Goal: Information Seeking & Learning: Compare options

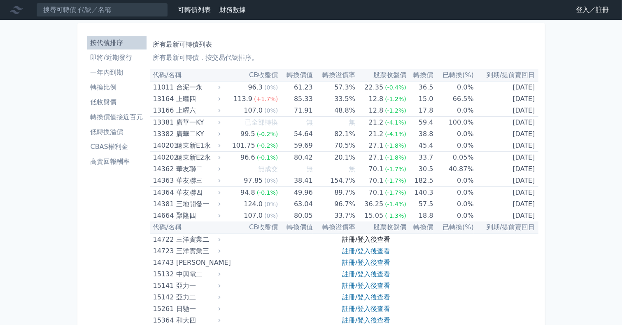
click at [365, 242] on link "註冊/登入後查看" at bounding box center [366, 239] width 48 height 8
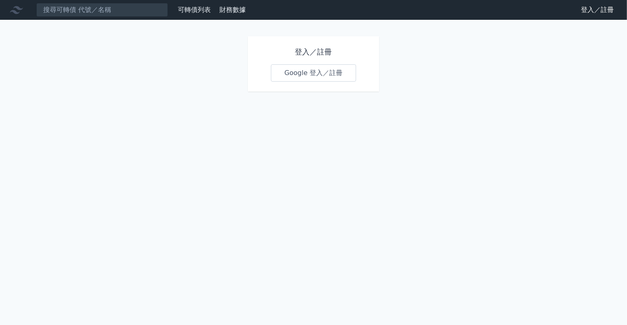
click at [334, 69] on link "Google 登入／註冊" at bounding box center [314, 72] width 86 height 17
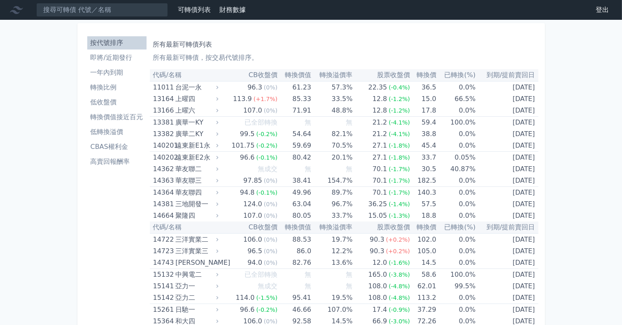
click at [115, 157] on li "高賣回報酬率" at bounding box center [116, 161] width 59 height 10
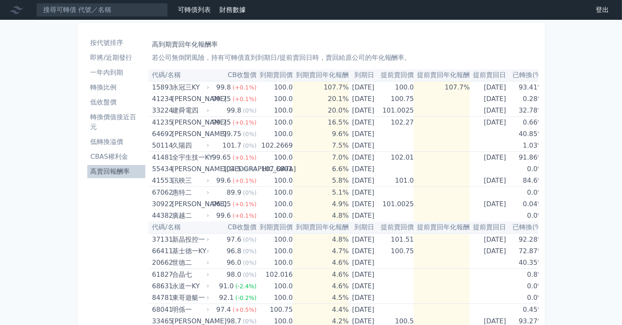
click at [116, 99] on li "低收盤價" at bounding box center [116, 102] width 58 height 10
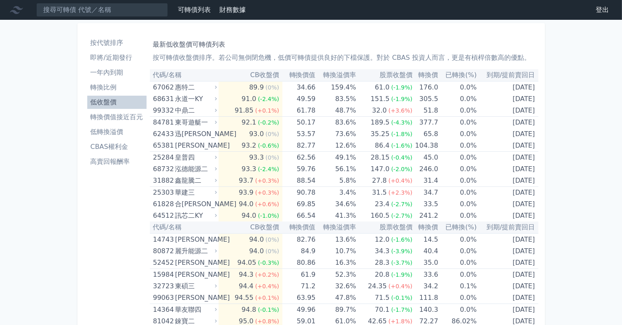
click at [123, 58] on li "即將/近期發行" at bounding box center [116, 58] width 59 height 10
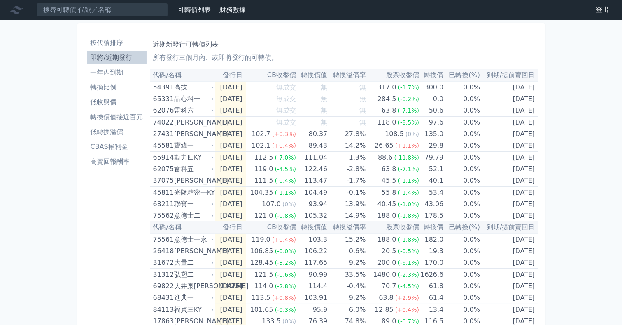
click at [111, 131] on li "低轉換溢價" at bounding box center [116, 132] width 59 height 10
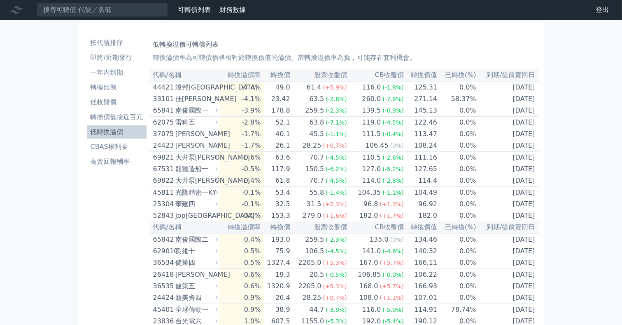
scroll to position [33, 0]
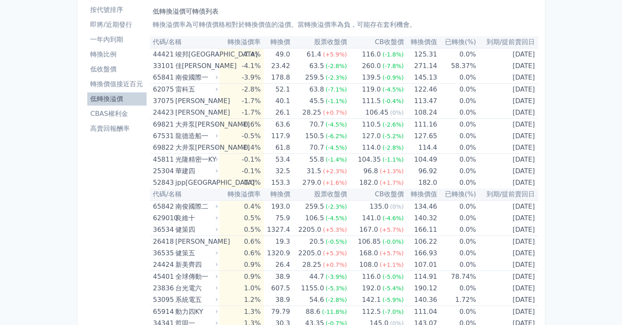
click at [92, 129] on li "高賣回報酬率" at bounding box center [116, 129] width 59 height 10
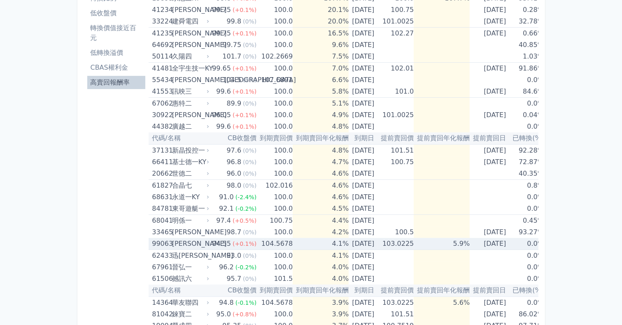
scroll to position [99, 0]
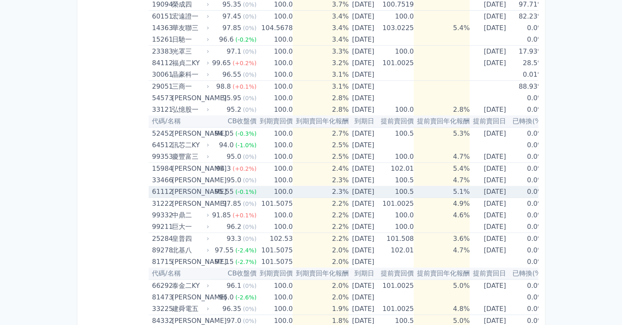
scroll to position [428, 0]
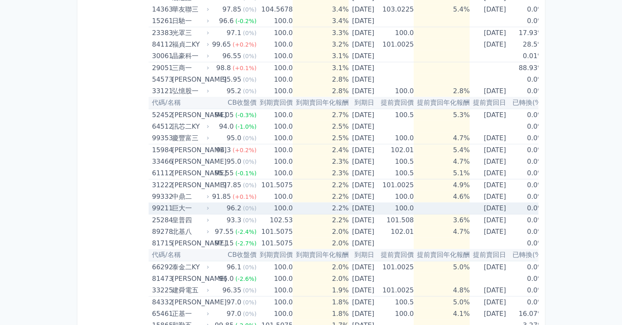
click at [258, 208] on td "100.0" at bounding box center [275, 208] width 36 height 12
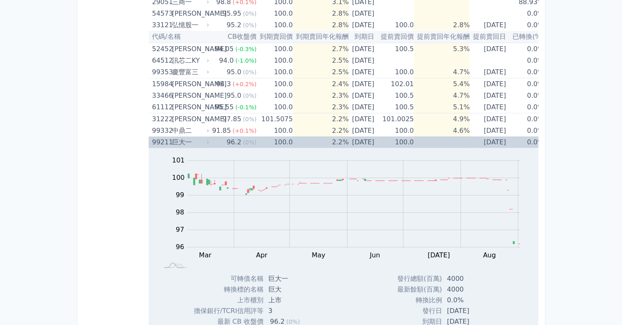
scroll to position [494, 0]
click at [225, 139] on div "96.2" at bounding box center [234, 142] width 18 height 12
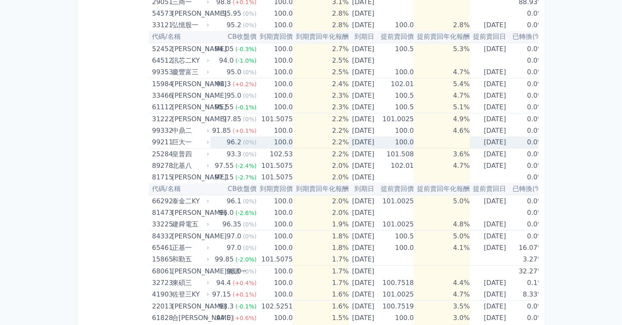
click at [225, 139] on div "96.2" at bounding box center [234, 142] width 18 height 12
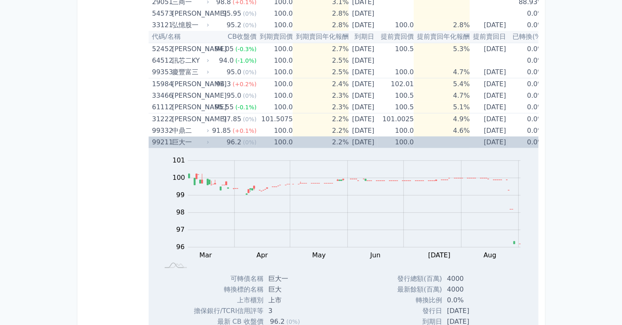
click at [260, 136] on td "100.0" at bounding box center [275, 142] width 36 height 12
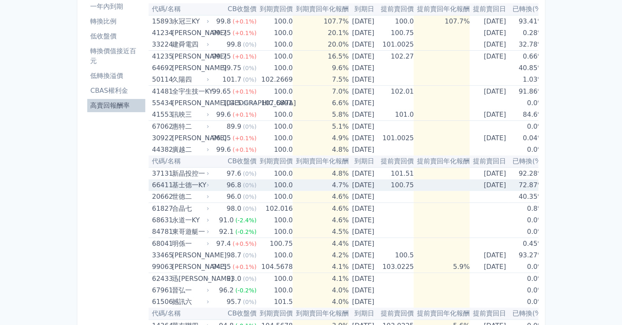
scroll to position [99, 0]
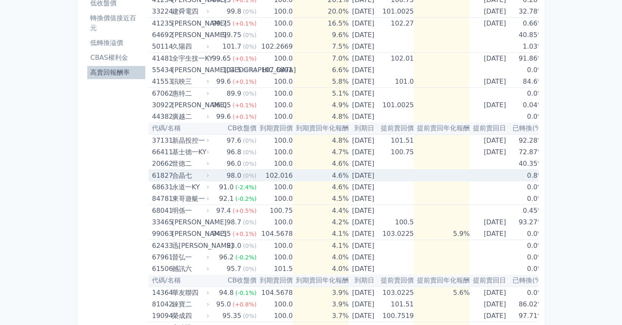
click at [303, 178] on td "4.6%" at bounding box center [321, 176] width 56 height 12
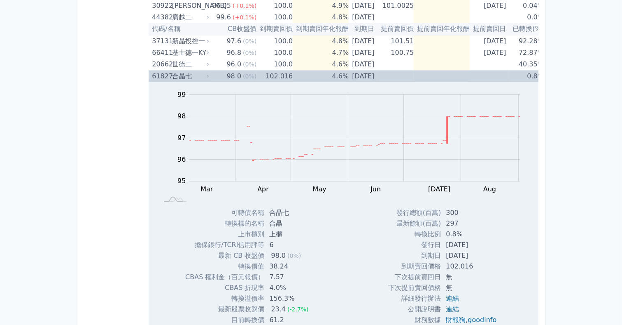
scroll to position [198, 0]
click at [431, 78] on td at bounding box center [442, 77] width 56 height 12
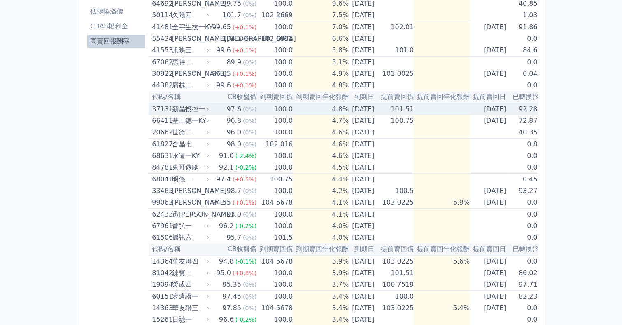
scroll to position [132, 0]
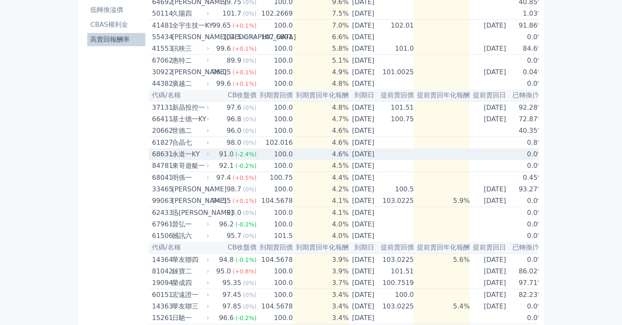
click at [293, 157] on td "4.6%" at bounding box center [321, 154] width 56 height 12
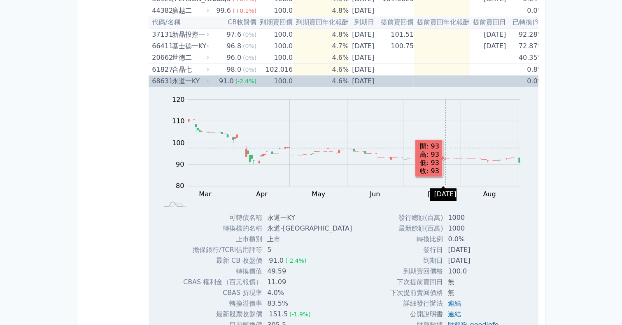
scroll to position [198, 0]
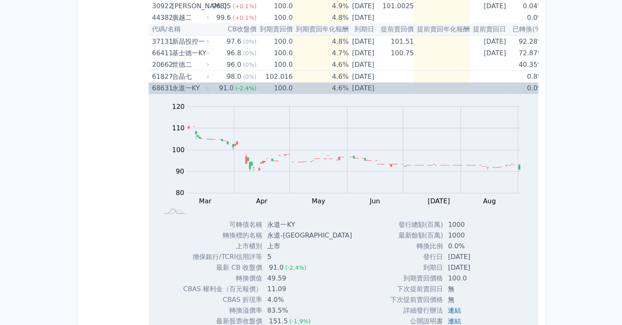
click at [406, 82] on td at bounding box center [396, 88] width 36 height 12
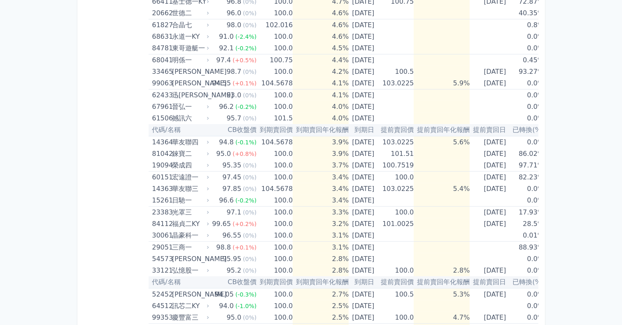
scroll to position [264, 0]
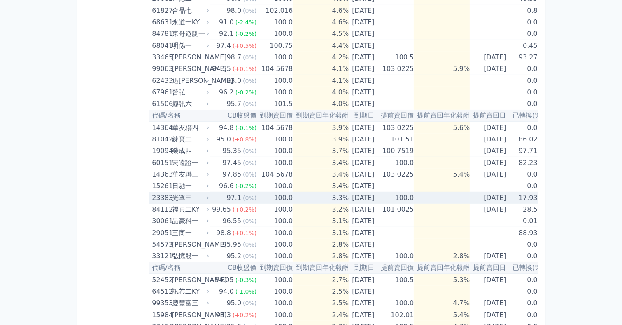
click at [349, 195] on td "[DATE]" at bounding box center [363, 198] width 29 height 12
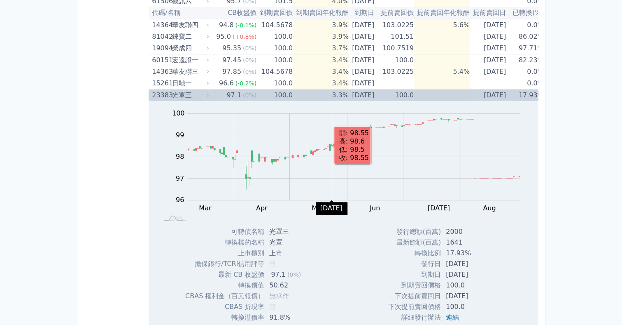
scroll to position [362, 0]
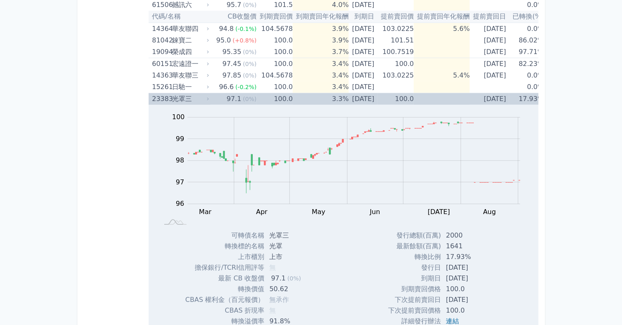
click at [311, 97] on td "3.3%" at bounding box center [321, 99] width 56 height 12
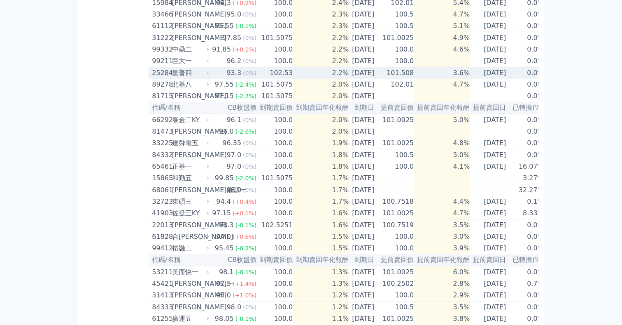
scroll to position [591, 0]
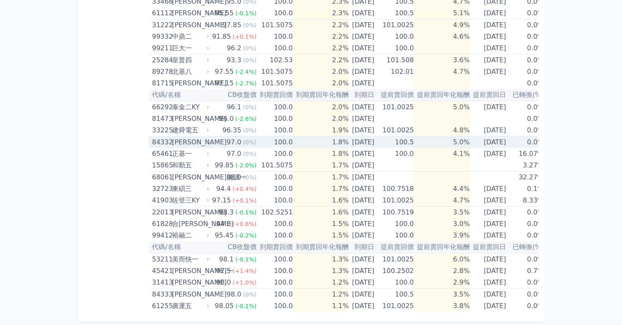
click at [444, 140] on td "5.0%" at bounding box center [442, 142] width 56 height 12
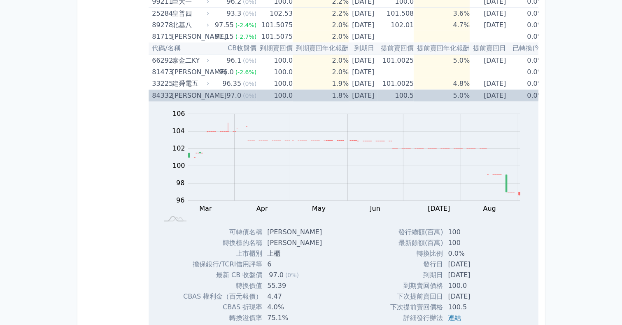
scroll to position [624, 0]
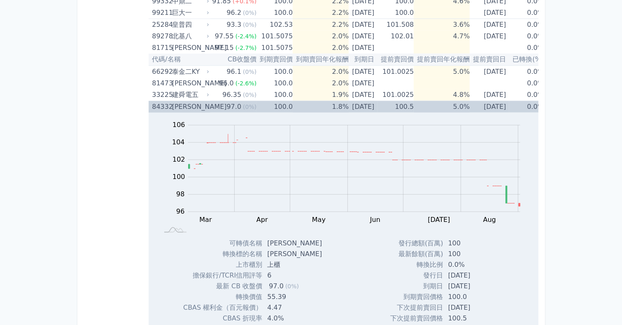
click at [293, 105] on td "1.8%" at bounding box center [321, 107] width 56 height 12
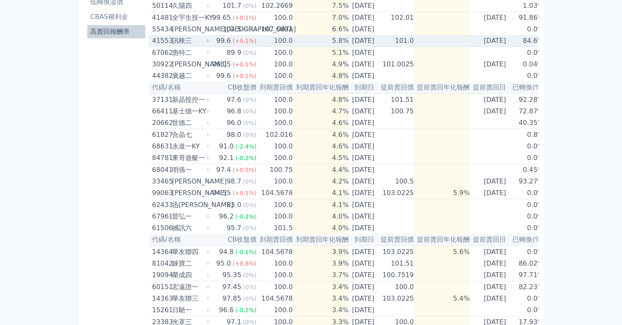
scroll to position [99, 0]
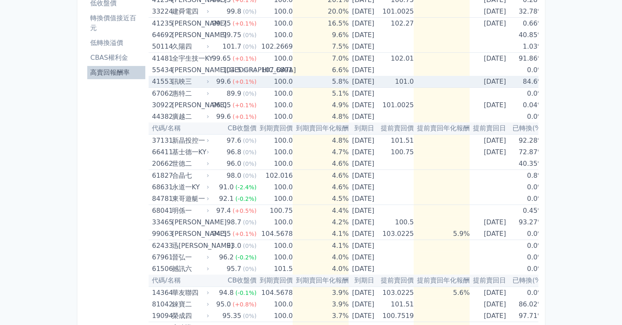
click at [374, 79] on td "[DATE]" at bounding box center [363, 82] width 29 height 12
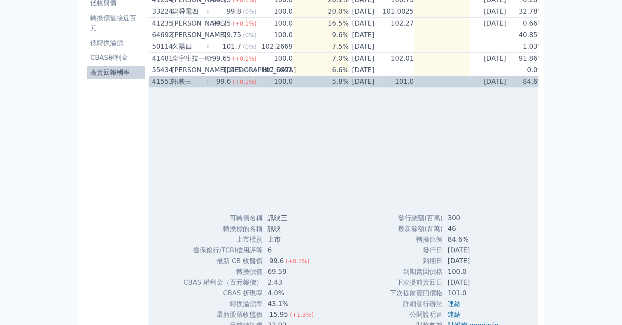
drag, startPoint x: 374, startPoint y: 79, endPoint x: 374, endPoint y: 84, distance: 4.6
click at [374, 83] on td "[DATE]" at bounding box center [363, 82] width 29 height 12
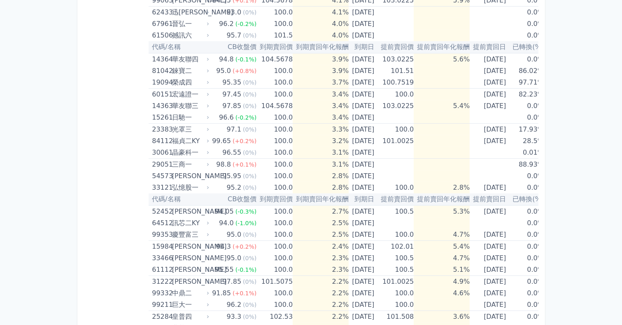
scroll to position [362, 0]
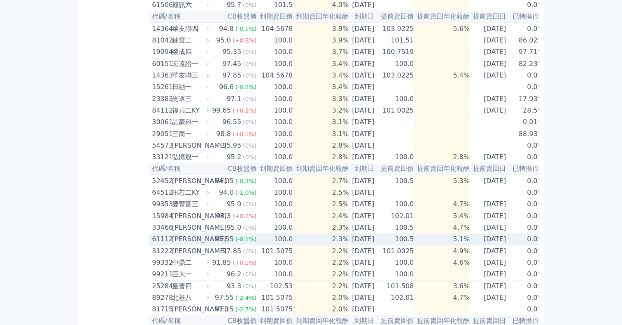
click at [260, 240] on td "100.0" at bounding box center [275, 239] width 36 height 12
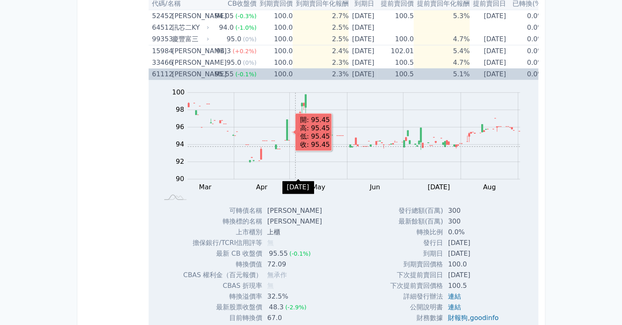
scroll to position [461, 0]
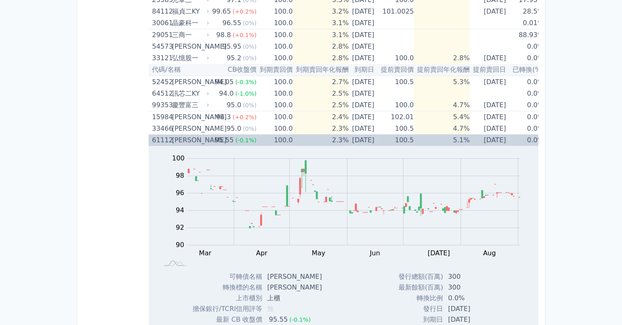
click at [236, 137] on span "(-0.1%)" at bounding box center [246, 140] width 21 height 7
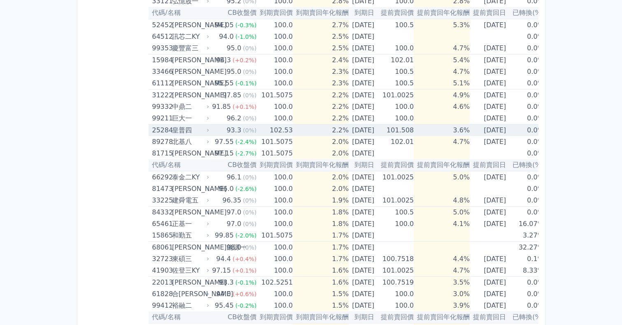
scroll to position [527, 0]
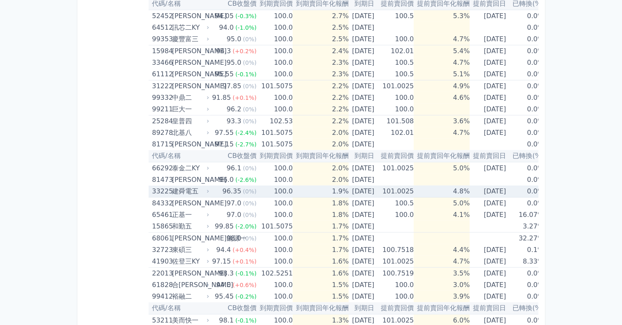
click at [464, 192] on td "4.8%" at bounding box center [442, 191] width 56 height 12
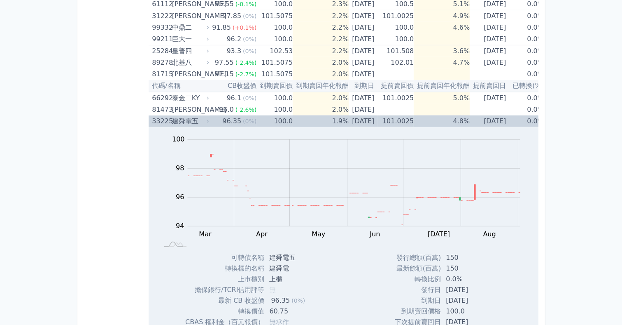
scroll to position [560, 0]
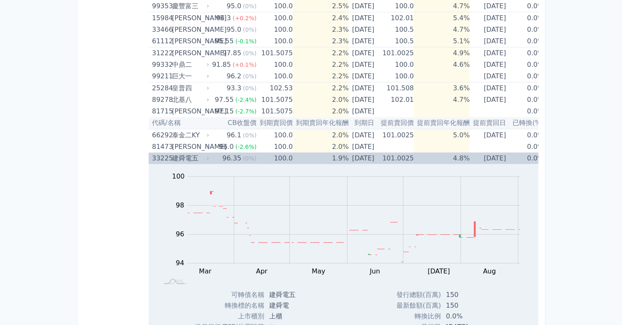
click at [293, 153] on td "1.9%" at bounding box center [321, 158] width 56 height 12
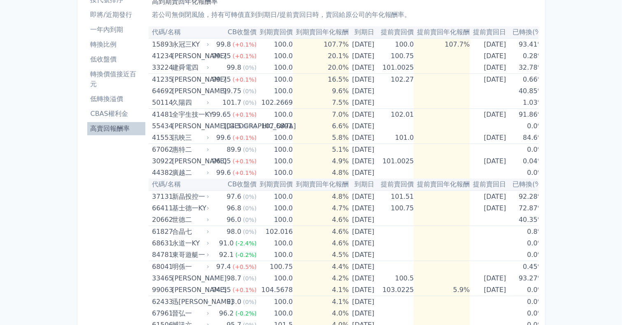
scroll to position [33, 0]
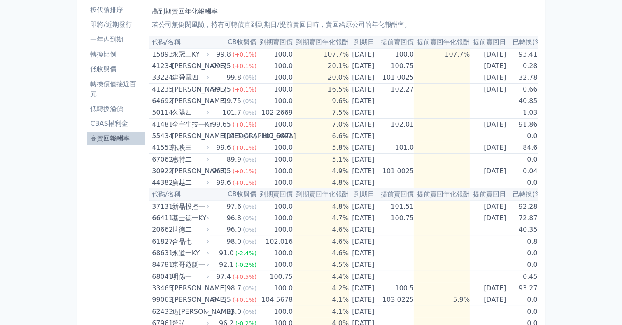
click at [124, 28] on li "即將/近期發行" at bounding box center [116, 25] width 58 height 10
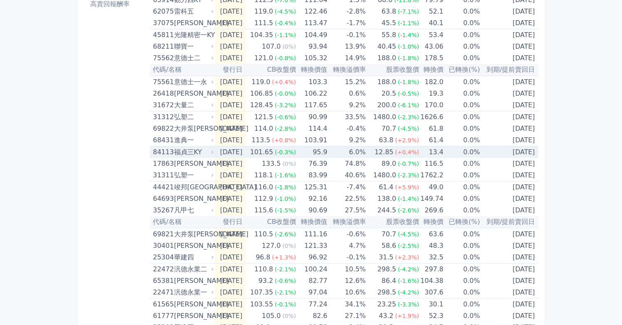
scroll to position [165, 0]
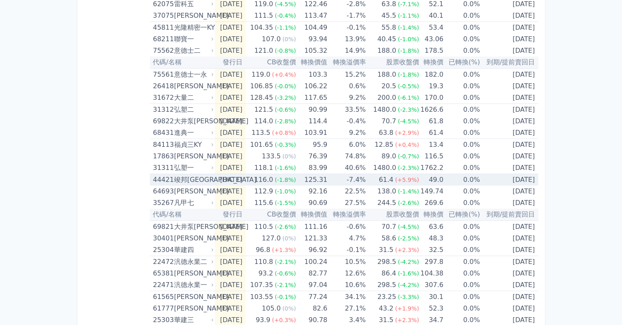
click at [350, 175] on td "-7.4%" at bounding box center [346, 180] width 38 height 12
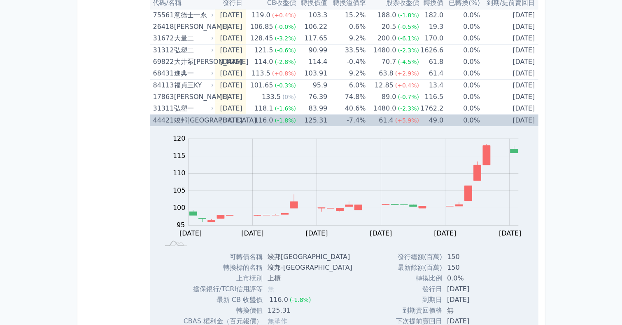
scroll to position [264, 0]
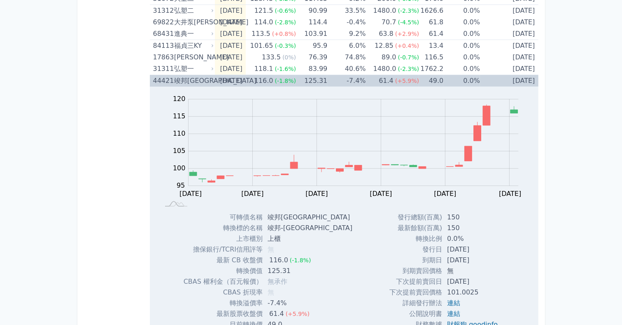
click at [204, 81] on div "竣邦[GEOGRAPHIC_DATA]" at bounding box center [193, 81] width 38 height 12
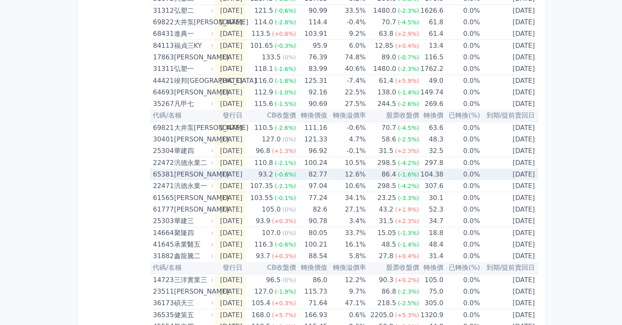
click at [343, 173] on td "12.6%" at bounding box center [346, 174] width 38 height 12
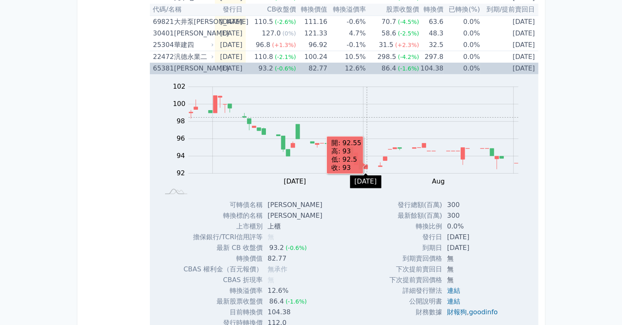
scroll to position [362, 0]
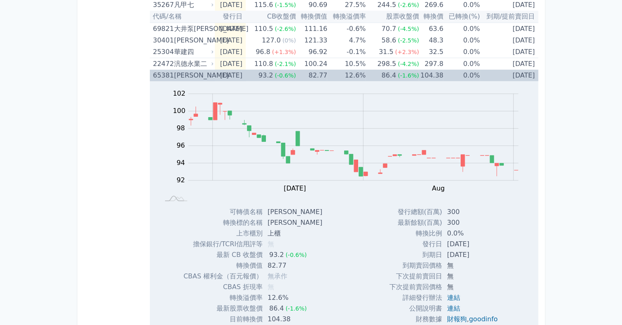
click at [290, 74] on span "(-0.6%)" at bounding box center [285, 75] width 21 height 7
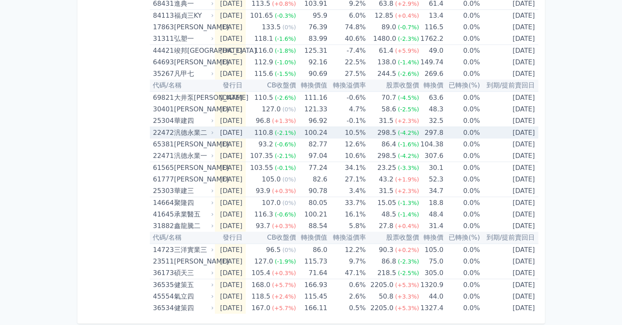
scroll to position [294, 0]
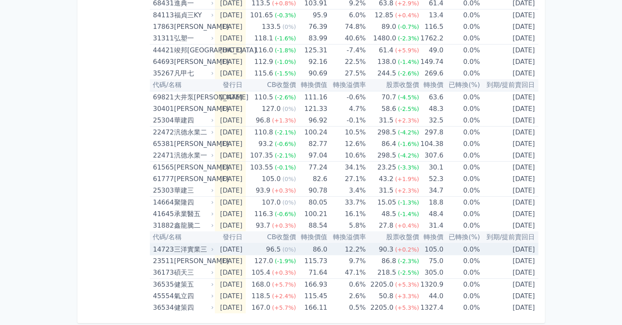
click at [321, 246] on td "86.0" at bounding box center [311, 249] width 31 height 12
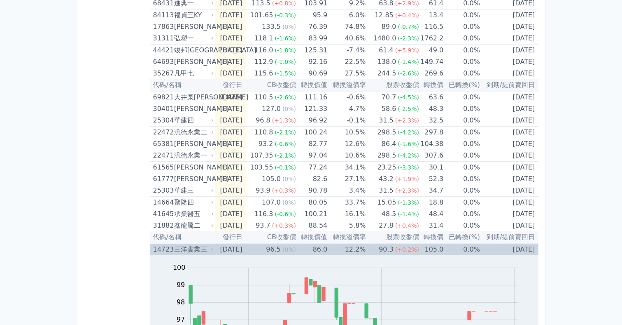
click at [321, 246] on td "86.0" at bounding box center [311, 249] width 31 height 12
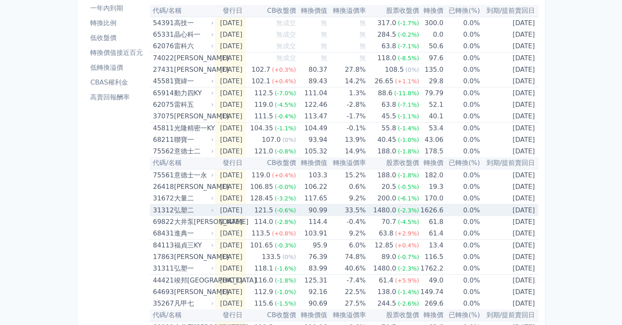
scroll to position [0, 0]
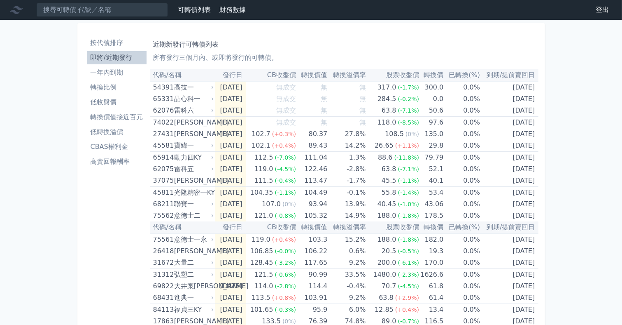
click at [124, 101] on li "低收盤價" at bounding box center [116, 102] width 59 height 10
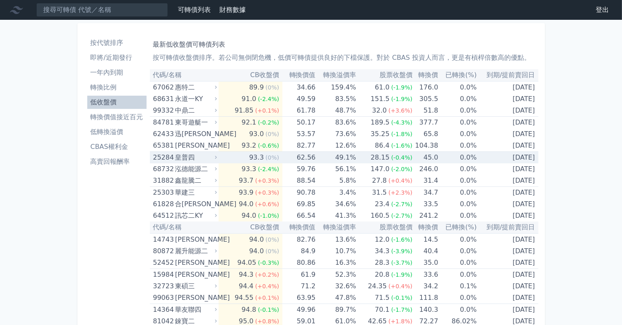
click at [280, 157] on td "93.3 (0%)" at bounding box center [251, 158] width 64 height 12
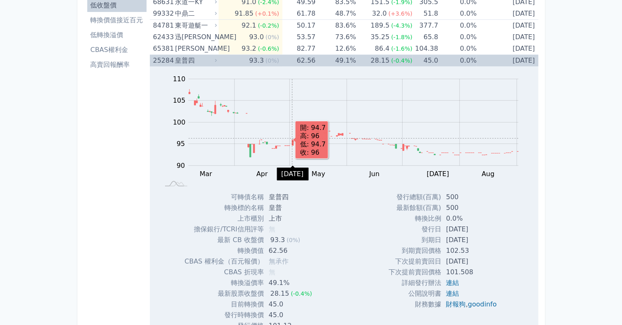
scroll to position [33, 0]
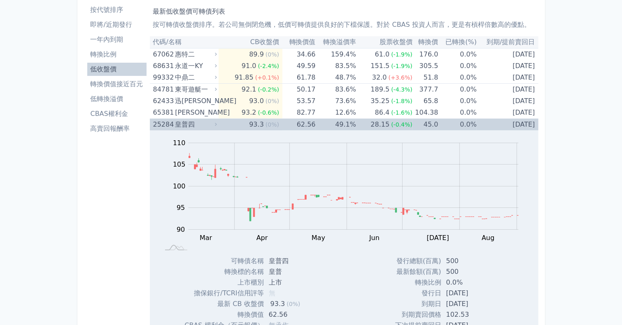
click at [277, 125] on span "(0%)" at bounding box center [273, 124] width 14 height 7
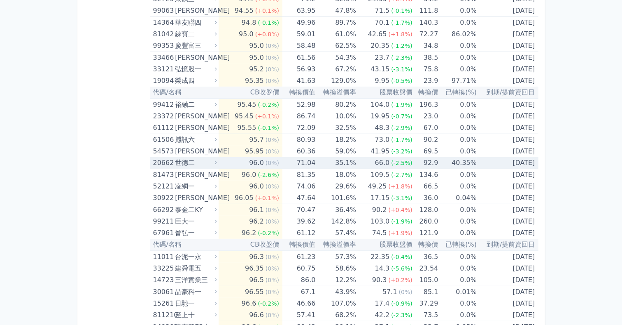
scroll to position [297, 0]
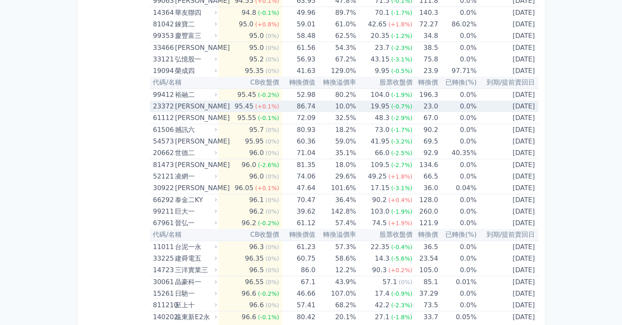
click at [314, 108] on td "86.74" at bounding box center [299, 106] width 33 height 12
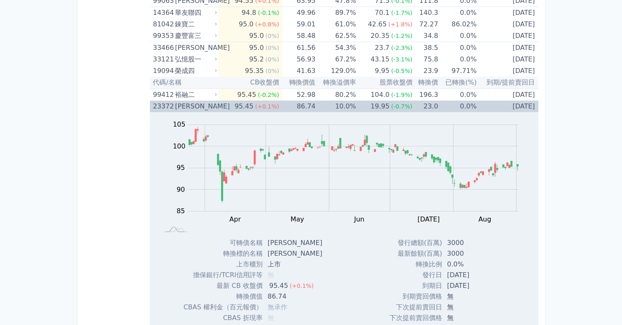
click at [325, 105] on td "10.0%" at bounding box center [336, 106] width 40 height 12
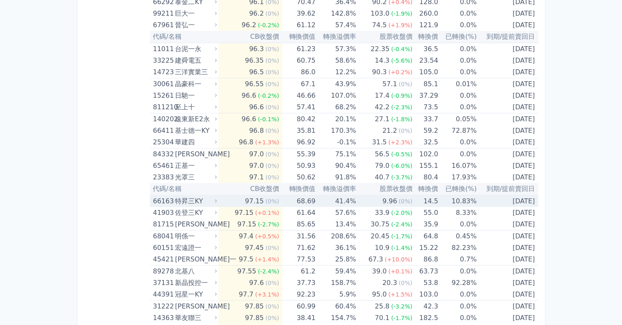
scroll to position [527, 0]
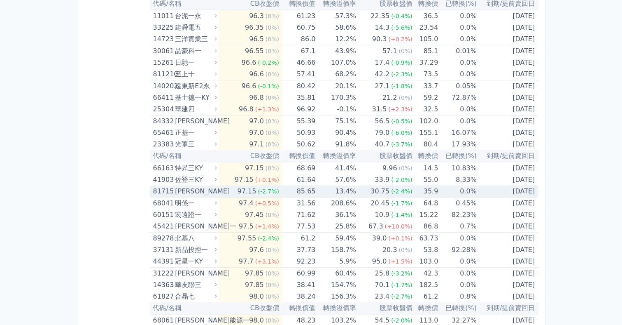
click at [327, 188] on td "13.4%" at bounding box center [336, 191] width 40 height 12
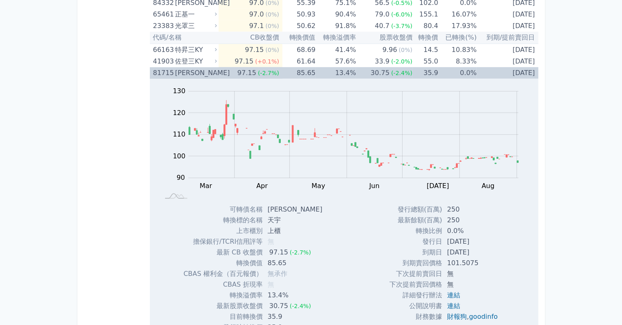
scroll to position [626, 0]
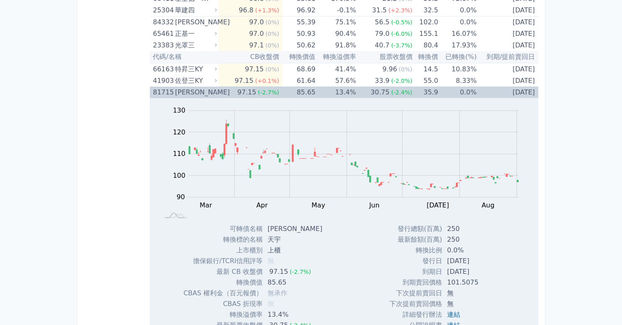
click at [291, 90] on td "85.65" at bounding box center [299, 92] width 33 height 12
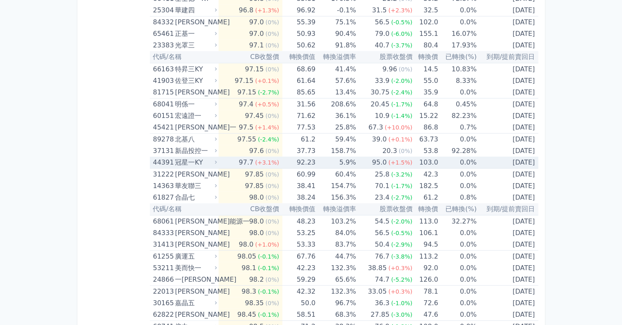
click at [318, 163] on td "5.9%" at bounding box center [336, 162] width 40 height 12
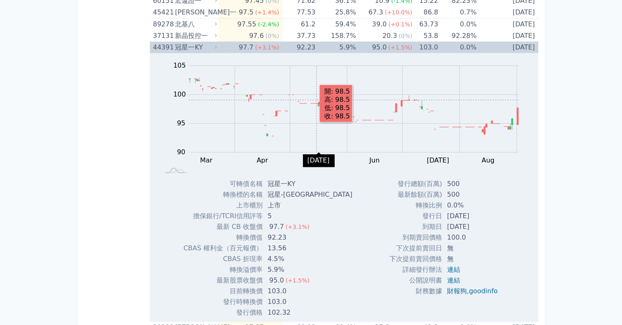
scroll to position [725, 0]
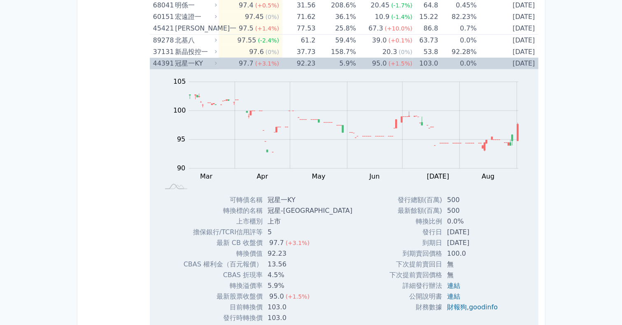
click at [271, 61] on span "(+3.1%)" at bounding box center [267, 63] width 24 height 7
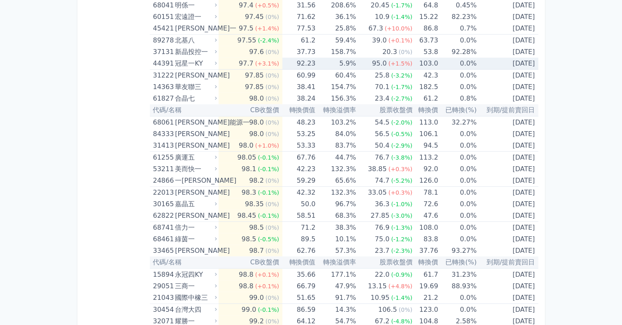
click at [271, 61] on span "(+3.1%)" at bounding box center [267, 63] width 24 height 7
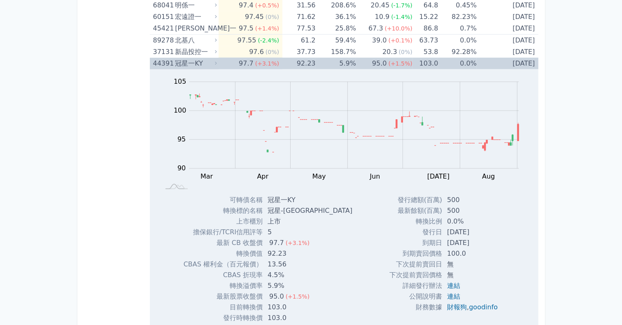
click at [206, 63] on div "冠星一KY" at bounding box center [195, 64] width 40 height 12
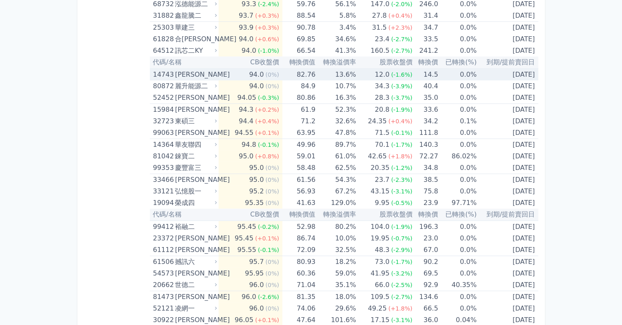
scroll to position [132, 0]
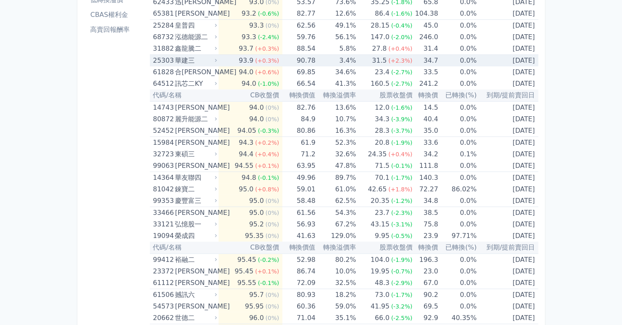
click at [264, 61] on span "(+0.3%)" at bounding box center [267, 60] width 24 height 7
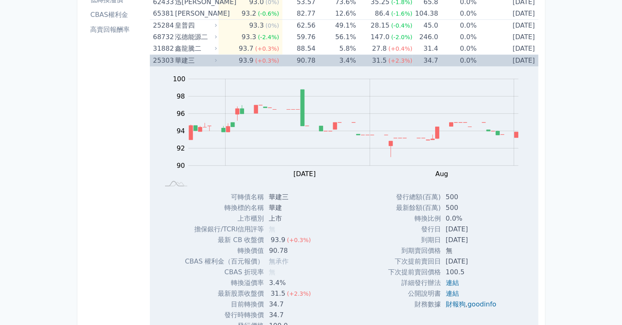
click at [189, 58] on div "華建三" at bounding box center [195, 61] width 40 height 12
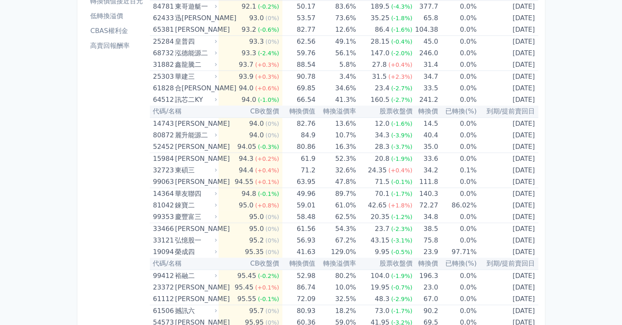
scroll to position [99, 0]
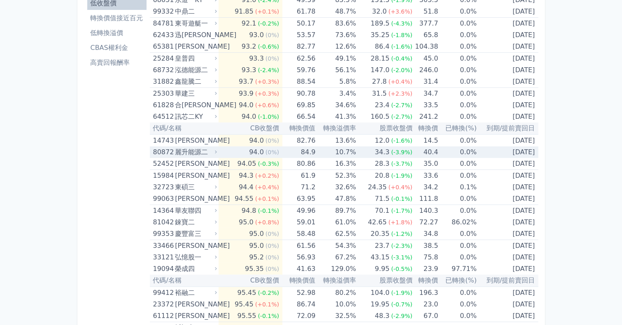
click at [232, 152] on td "94.0 (0%)" at bounding box center [251, 152] width 64 height 12
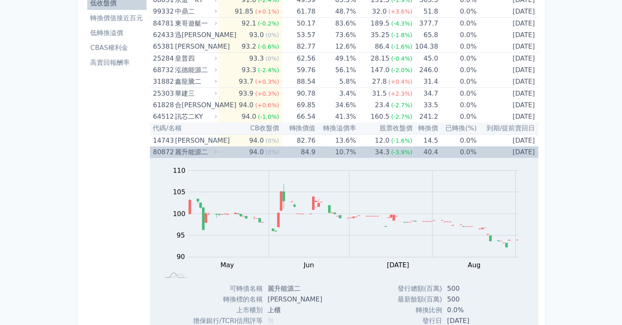
click at [234, 152] on td "94.0 (0%)" at bounding box center [251, 152] width 64 height 12
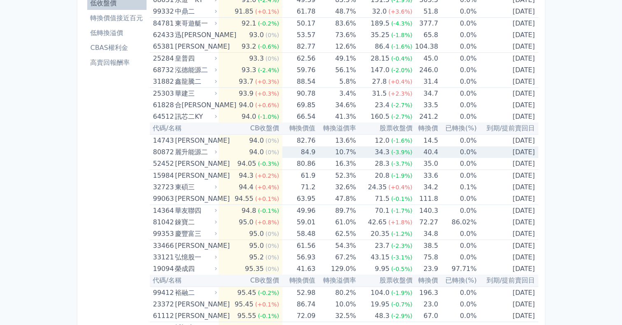
click at [235, 151] on td "94.0 (0%)" at bounding box center [251, 152] width 64 height 12
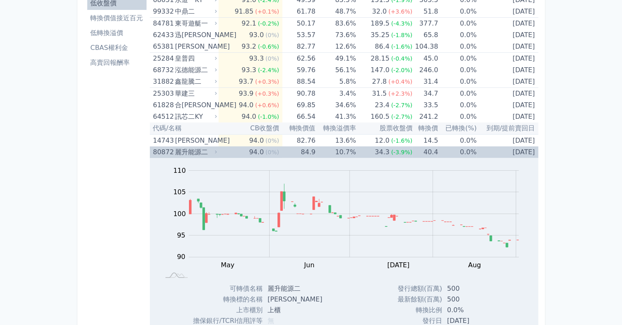
click at [299, 150] on td "84.9" at bounding box center [299, 152] width 33 height 12
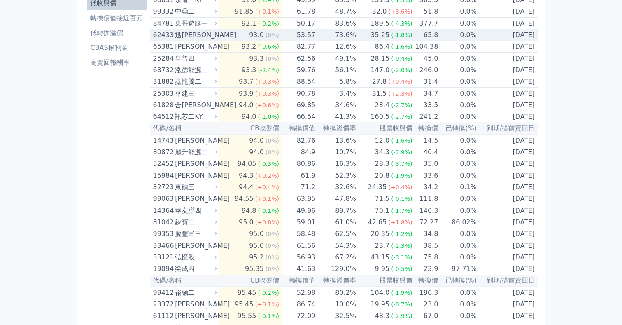
scroll to position [33, 0]
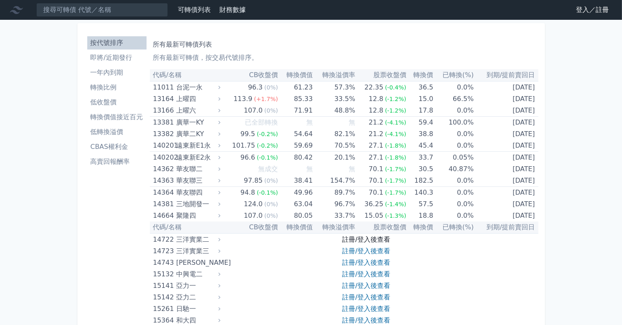
click at [374, 238] on link "註冊/登入後查看" at bounding box center [366, 239] width 48 height 8
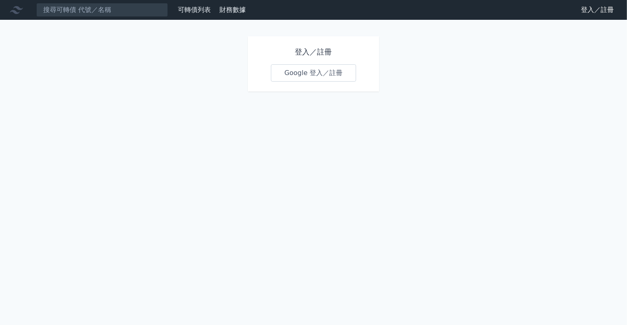
click at [322, 74] on link "Google 登入／註冊" at bounding box center [314, 72] width 86 height 17
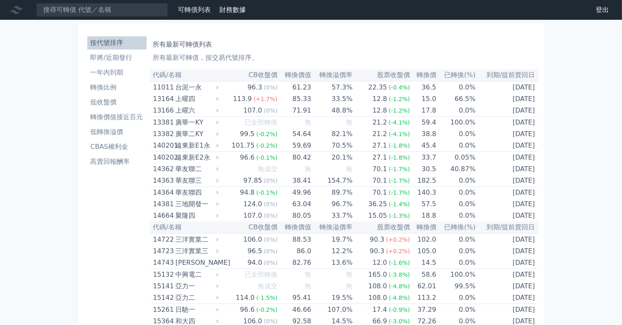
click at [122, 105] on li "低收盤價" at bounding box center [116, 102] width 59 height 10
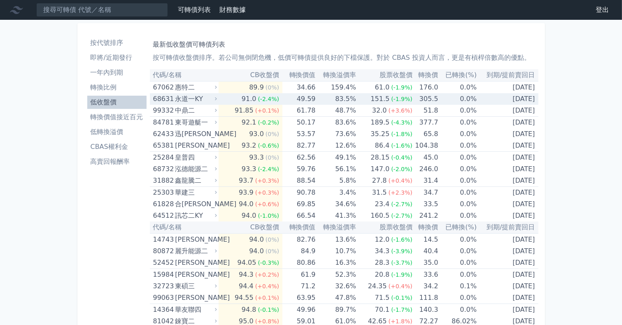
click at [259, 100] on span "(-2.4%)" at bounding box center [268, 99] width 21 height 7
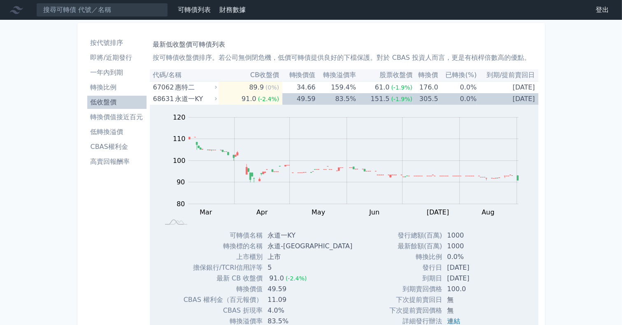
click at [123, 158] on li "高賣回報酬率" at bounding box center [116, 161] width 59 height 10
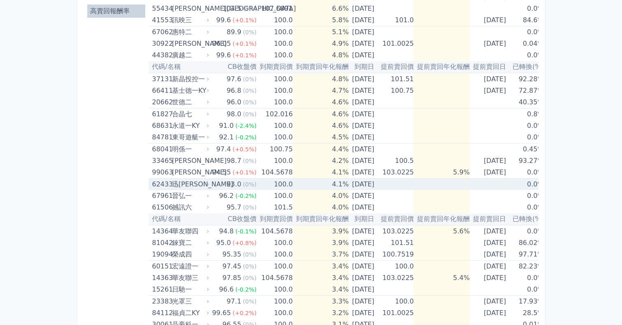
scroll to position [165, 0]
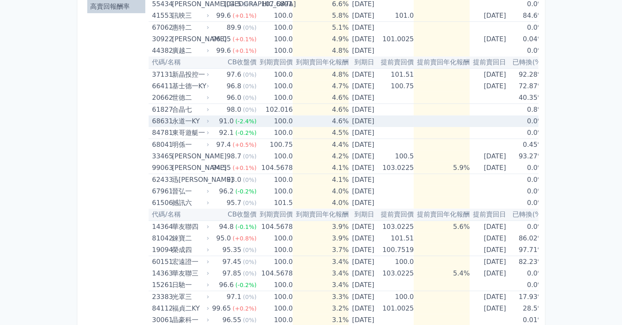
click at [277, 121] on td "100.0" at bounding box center [275, 121] width 36 height 12
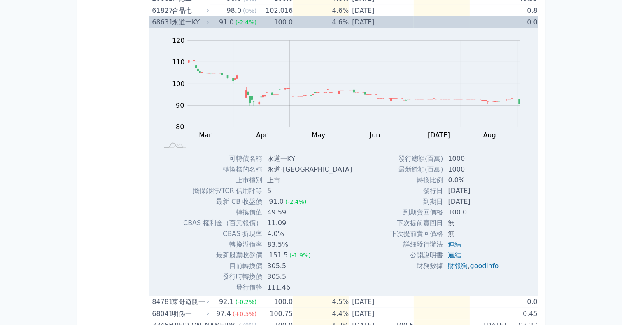
scroll to position [198, 0]
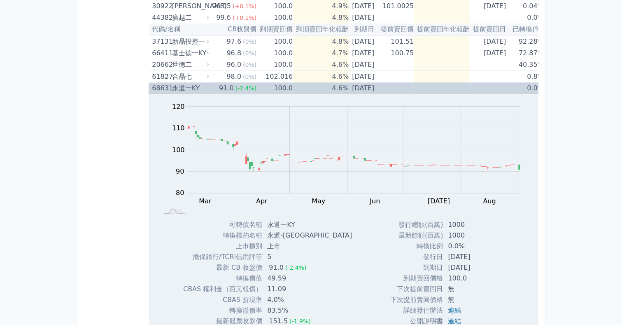
click at [206, 86] on icon at bounding box center [208, 88] width 5 height 5
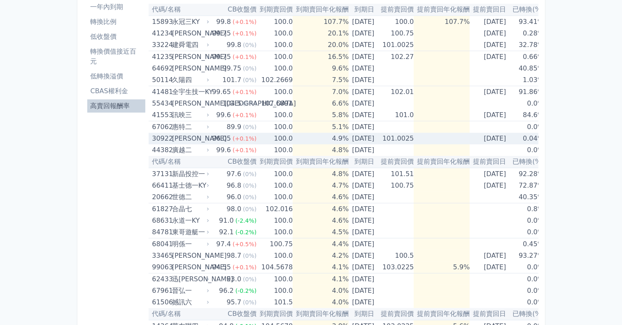
scroll to position [0, 0]
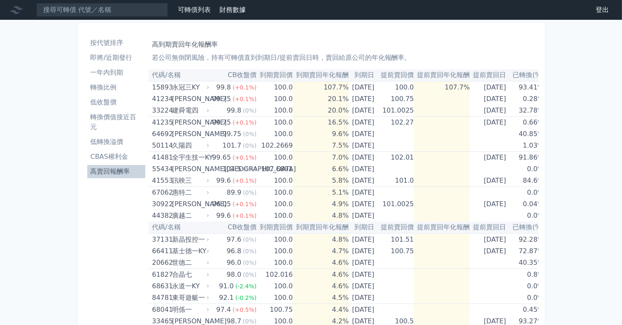
click at [112, 44] on li "按代號排序" at bounding box center [116, 43] width 58 height 10
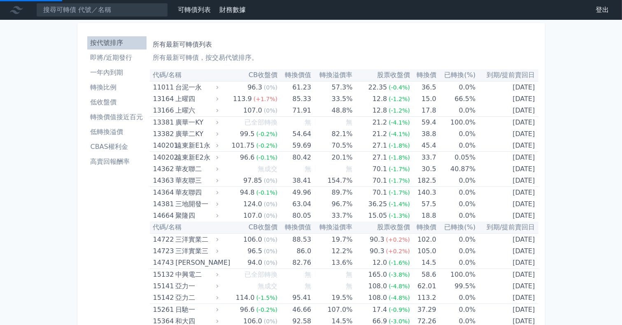
scroll to position [1186, 0]
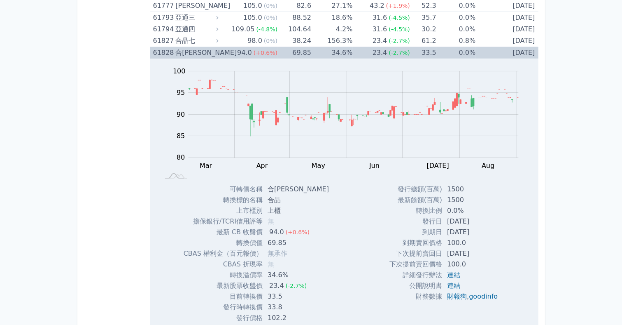
scroll to position [3328, 0]
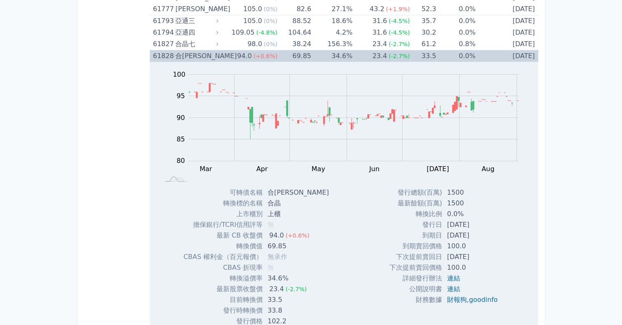
click at [267, 53] on span "(+0.6%)" at bounding box center [266, 56] width 24 height 7
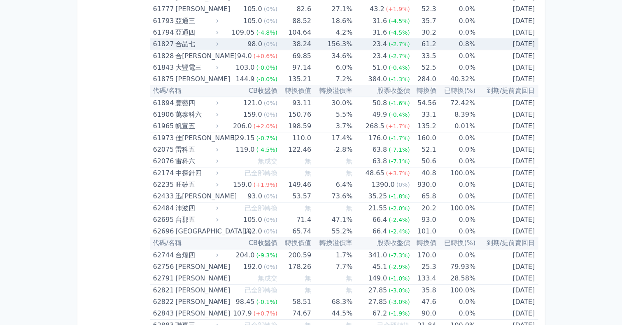
click at [283, 38] on td "38.24" at bounding box center [295, 44] width 34 height 12
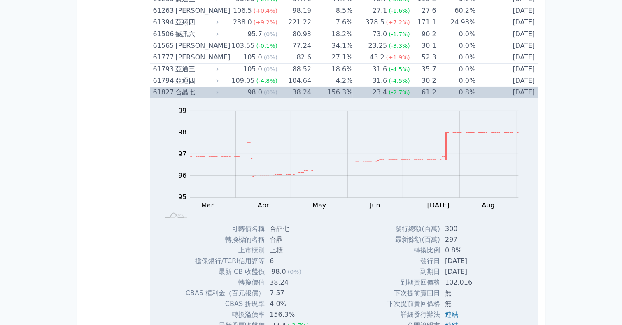
scroll to position [3262, 0]
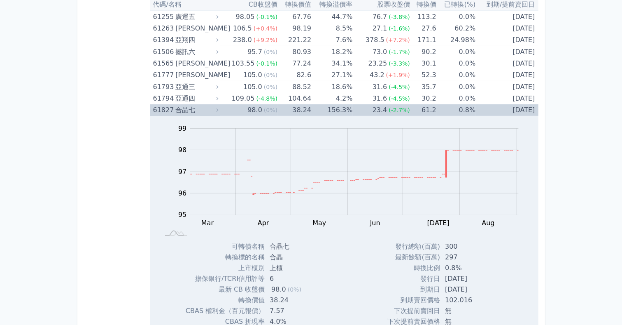
click at [297, 104] on td "38.24" at bounding box center [295, 110] width 34 height 12
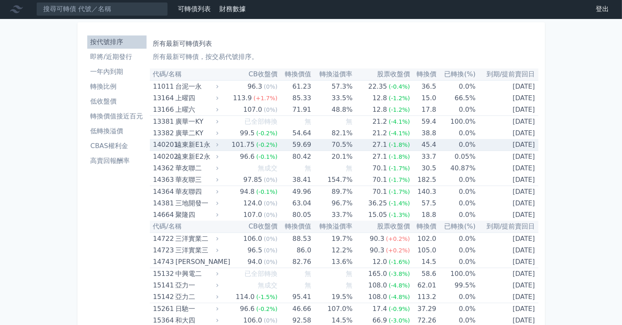
scroll to position [0, 0]
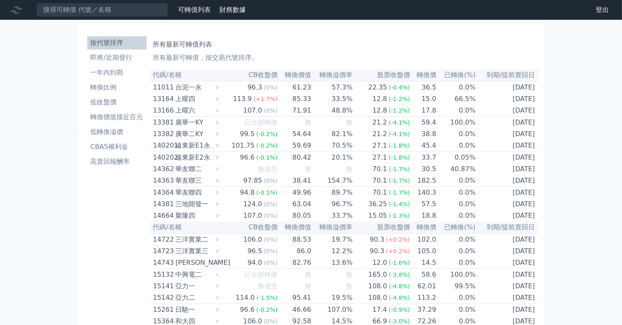
click at [104, 161] on li "高賣回報酬率" at bounding box center [116, 161] width 59 height 10
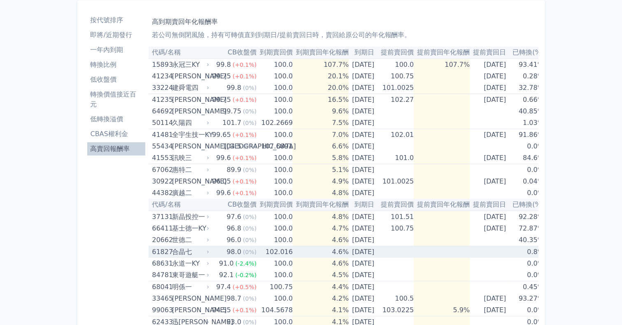
scroll to position [33, 0]
